Goal: Navigation & Orientation: Go to known website

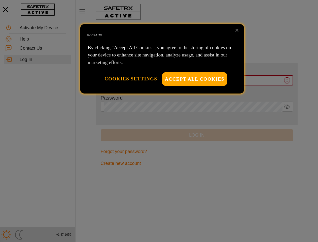
click at [159, 121] on div at bounding box center [159, 121] width 318 height 242
click at [195, 79] on button "Accept All Cookies" at bounding box center [194, 78] width 65 height 13
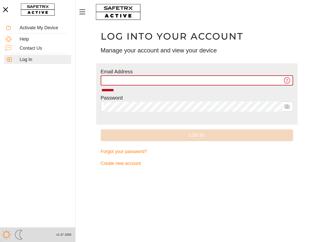
click at [131, 79] on button "Cookies Settings" at bounding box center [130, 78] width 53 height 13
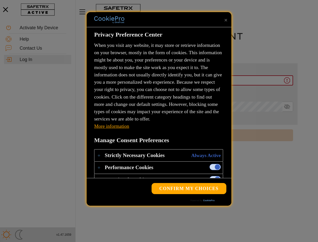
click at [237, 30] on div "Log into your account Manage your account and view your device" at bounding box center [196, 43] width 201 height 39
